Goal: Task Accomplishment & Management: Manage account settings

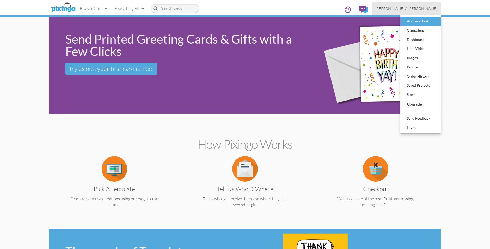
click at [409, 22] on div "Address Book" at bounding box center [421, 21] width 30 height 8
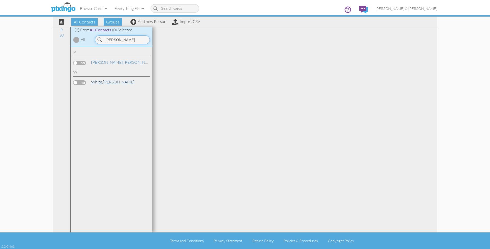
type input "[PERSON_NAME]"
click at [96, 83] on span "White," at bounding box center [97, 81] width 12 height 5
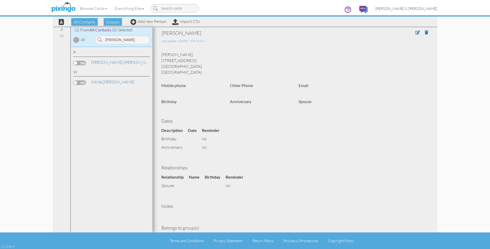
click at [424, 9] on span "[PERSON_NAME] & [PERSON_NAME]" at bounding box center [407, 8] width 62 height 4
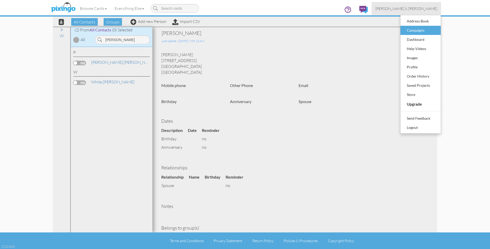
click at [415, 31] on div "Campaigns" at bounding box center [421, 31] width 30 height 8
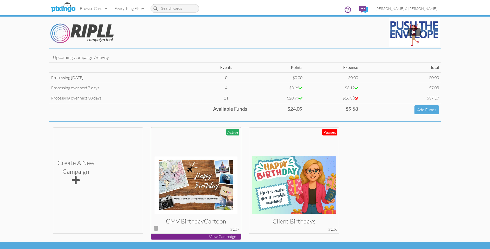
click at [184, 137] on div at bounding box center [196, 172] width 84 height 84
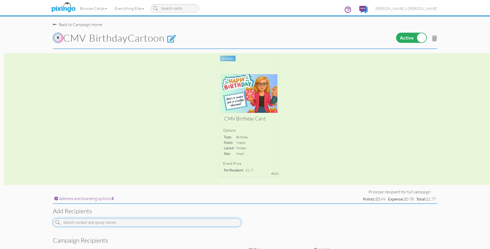
click at [124, 222] on input at bounding box center [147, 222] width 188 height 9
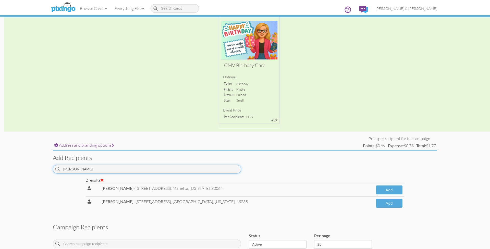
scroll to position [54, 0]
type input "[PERSON_NAME]"
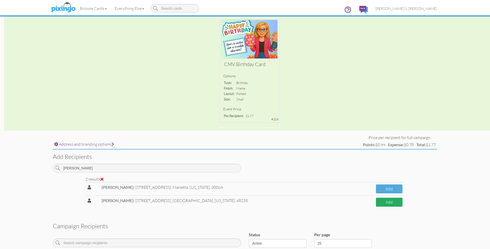
click at [391, 202] on button "Add" at bounding box center [389, 202] width 27 height 9
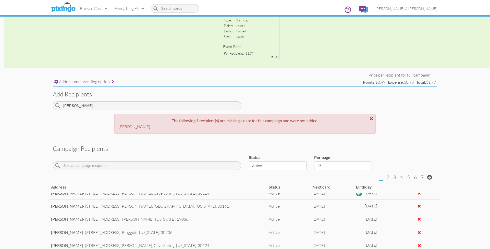
scroll to position [20, 0]
click at [411, 9] on span "[PERSON_NAME] & [PERSON_NAME]" at bounding box center [407, 8] width 62 height 4
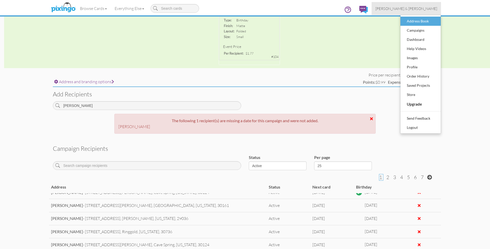
click at [413, 21] on div "Address Book" at bounding box center [421, 21] width 30 height 8
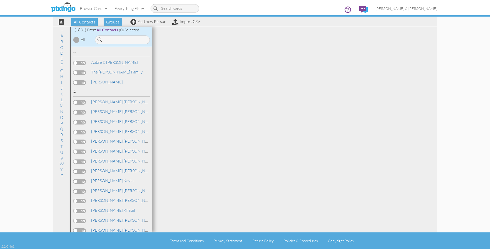
click at [116, 41] on input at bounding box center [122, 40] width 55 height 9
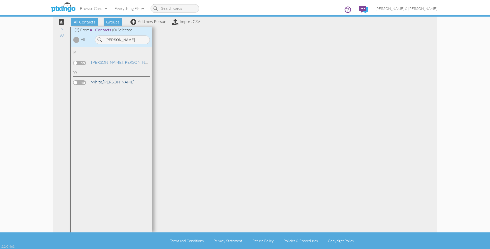
type input "[PERSON_NAME]"
click at [105, 79] on link "[PERSON_NAME]" at bounding box center [113, 82] width 44 height 6
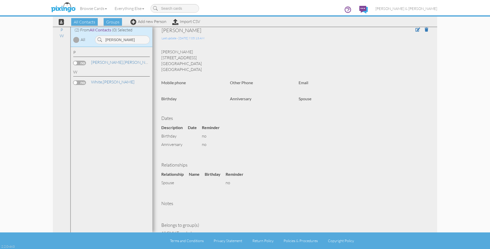
scroll to position [2, 0]
click at [416, 31] on span at bounding box center [418, 30] width 5 height 4
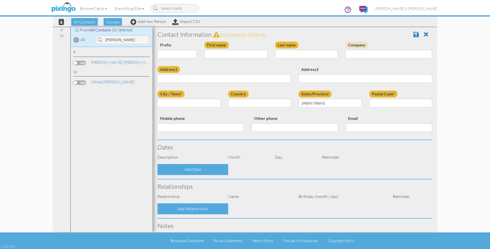
select select "string:"
type input "[PERSON_NAME]"
type input "White"
type input "[STREET_ADDRESS]"
type input "[GEOGRAPHIC_DATA]"
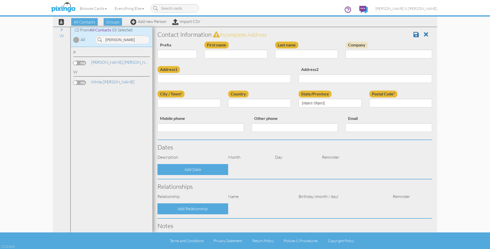
type input "48235"
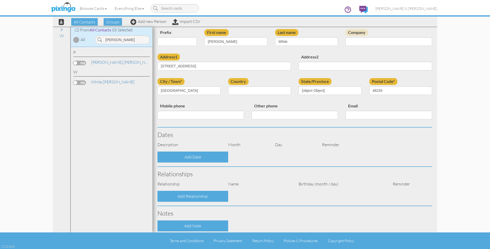
select select "object:11667"
select select "object:11912"
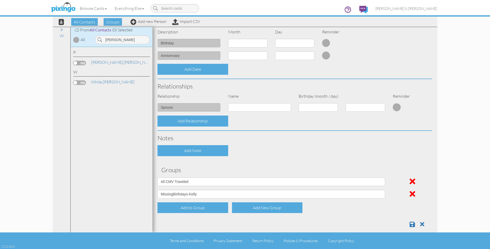
scroll to position [132, 0]
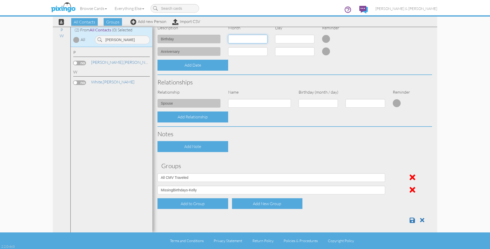
select select "object:11986"
select select "number:30"
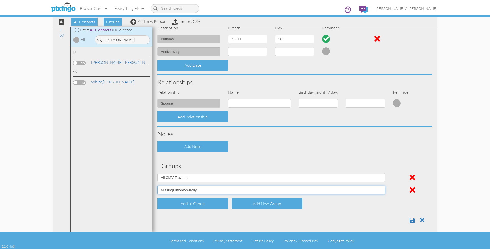
select select "object:6905"
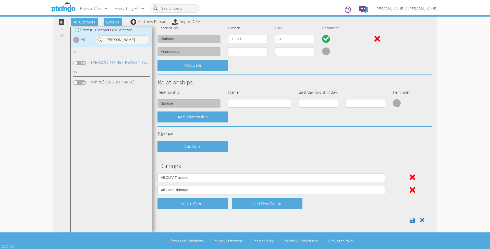
click at [270, 141] on div "Add Note" at bounding box center [295, 146] width 282 height 11
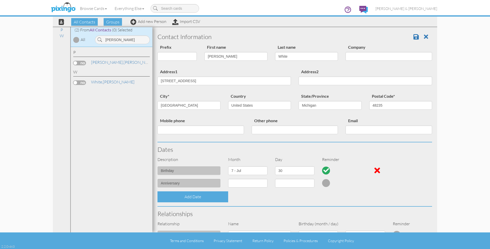
scroll to position [0, 0]
click at [416, 38] on span at bounding box center [416, 37] width 5 height 6
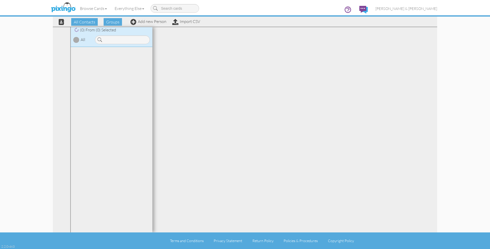
click at [419, 10] on span "[PERSON_NAME] & [PERSON_NAME]" at bounding box center [407, 8] width 62 height 4
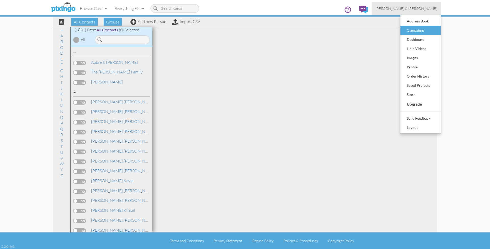
click at [413, 29] on div "Campaigns" at bounding box center [421, 31] width 30 height 8
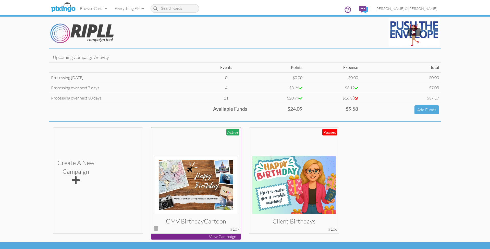
click at [171, 137] on div at bounding box center [196, 172] width 84 height 84
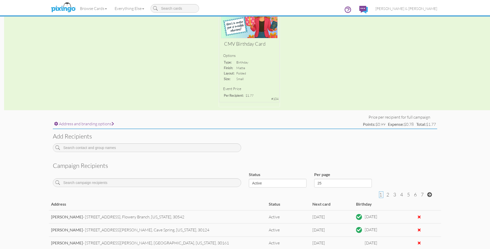
scroll to position [75, 0]
click at [135, 149] on input at bounding box center [147, 148] width 188 height 9
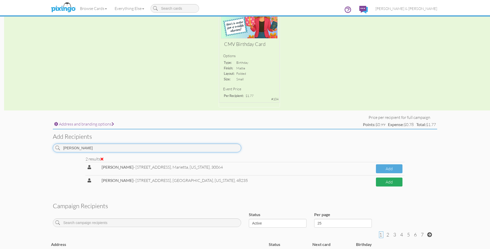
type input "[PERSON_NAME]"
click at [381, 181] on button "Add" at bounding box center [389, 182] width 27 height 9
